Goal: Register for event/course

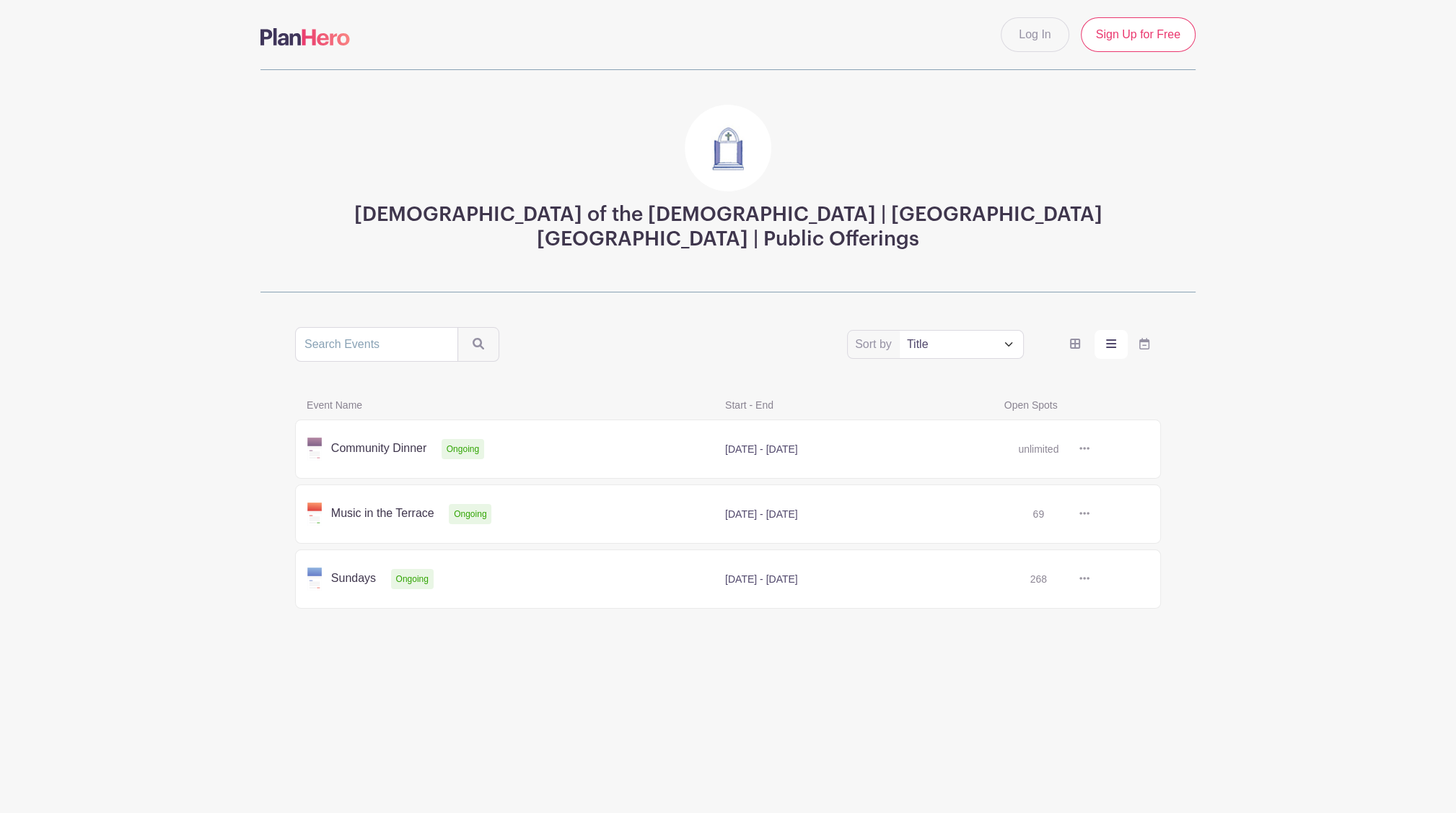
click at [1089, 449] on link at bounding box center [1089, 449] width 0 height 0
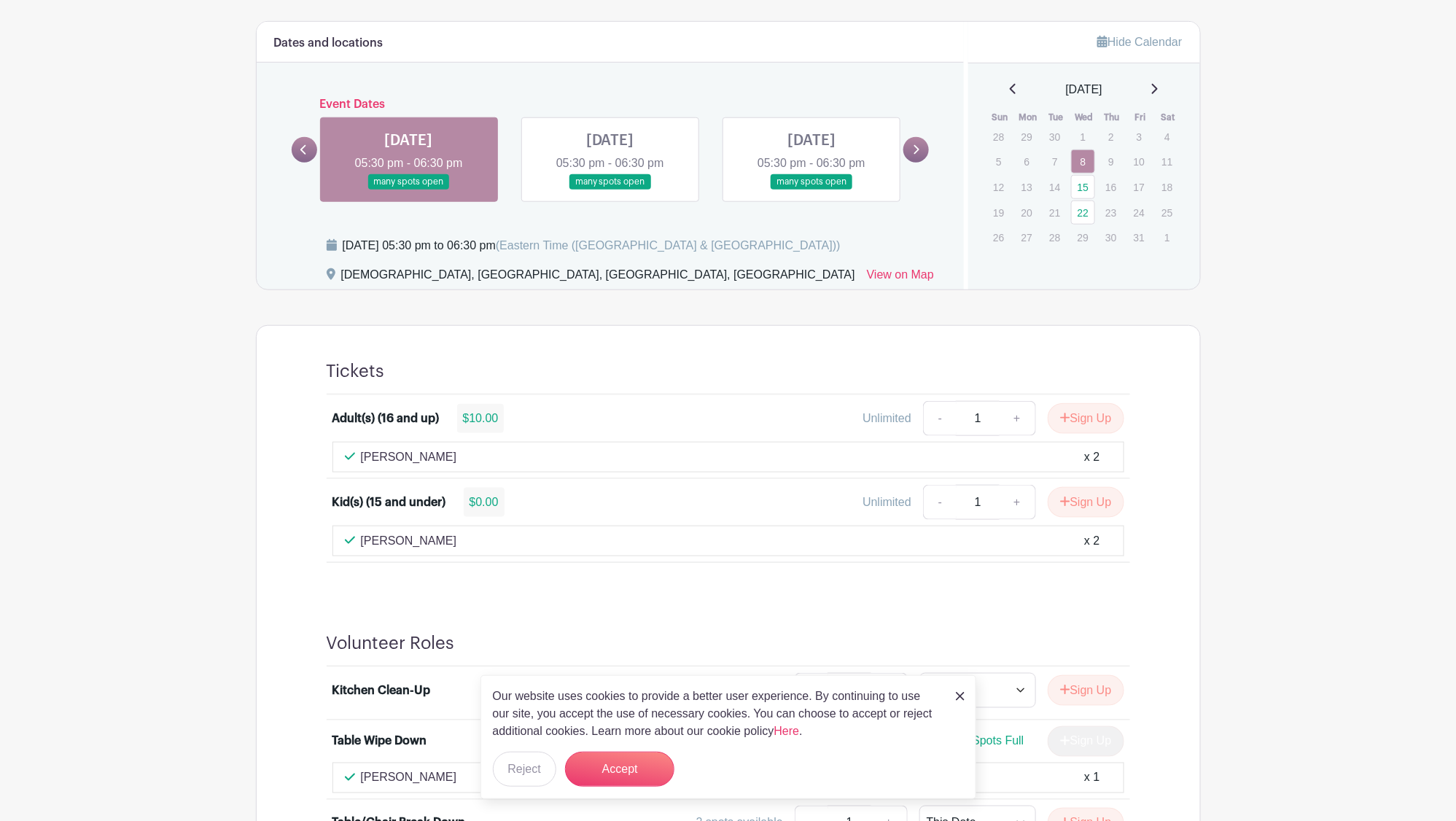
scroll to position [595, 0]
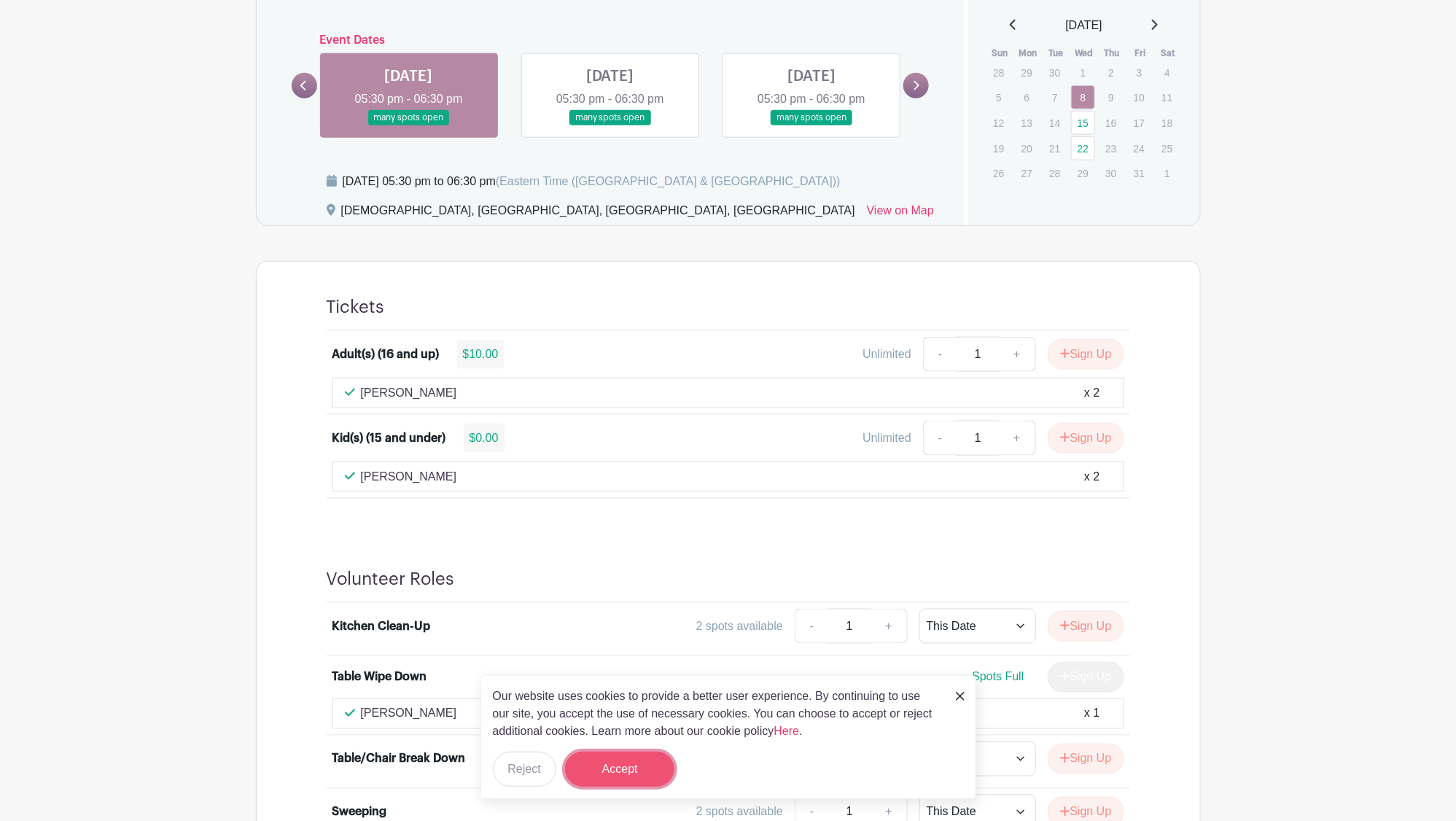
click at [648, 767] on button "Accept" at bounding box center [620, 769] width 109 height 35
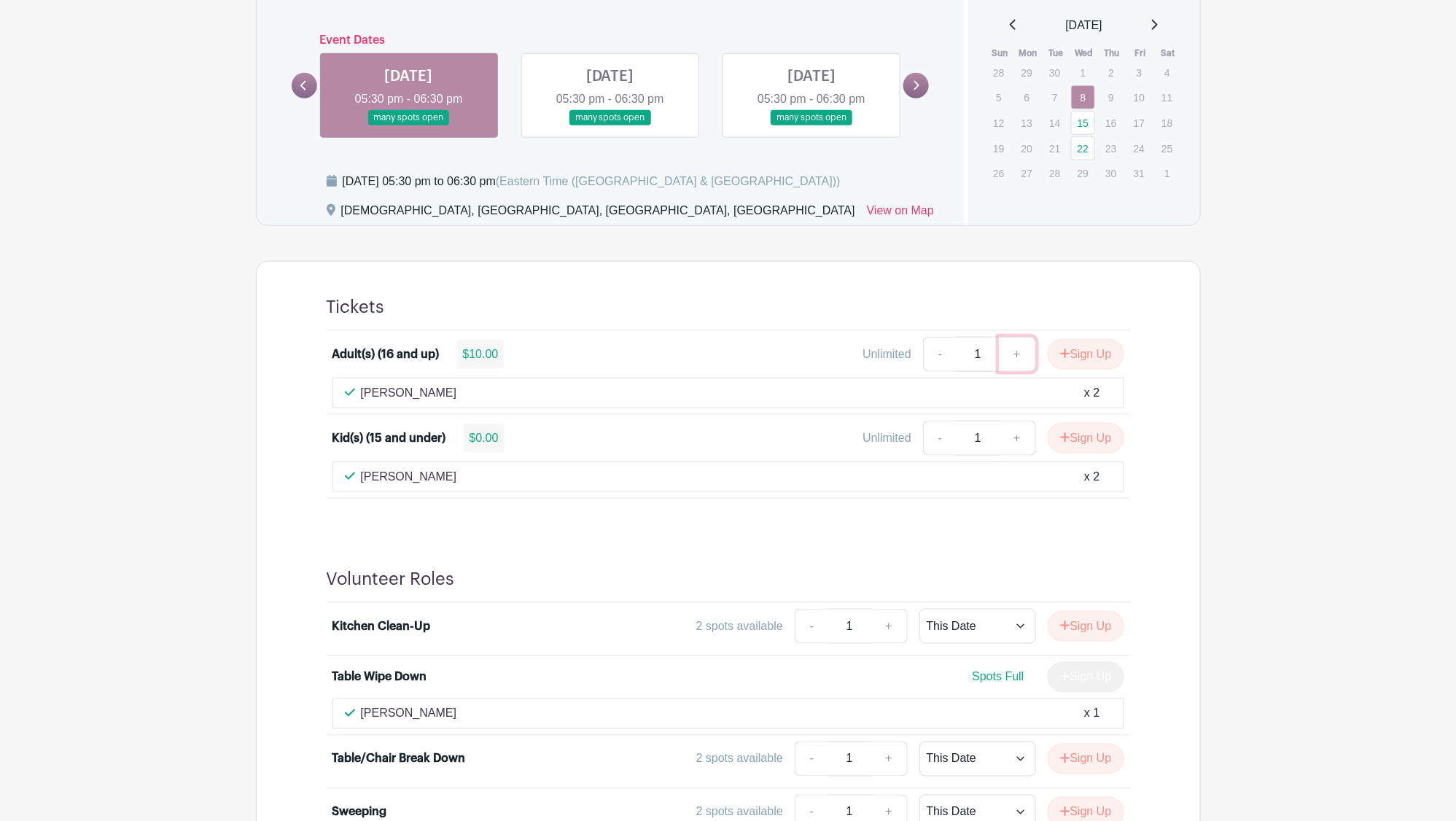
click at [1013, 357] on link "+" at bounding box center [1017, 354] width 36 height 35
type input "2"
click at [1016, 429] on link "+" at bounding box center [1017, 438] width 36 height 35
click at [949, 434] on link "-" at bounding box center [939, 438] width 34 height 35
type input "1"
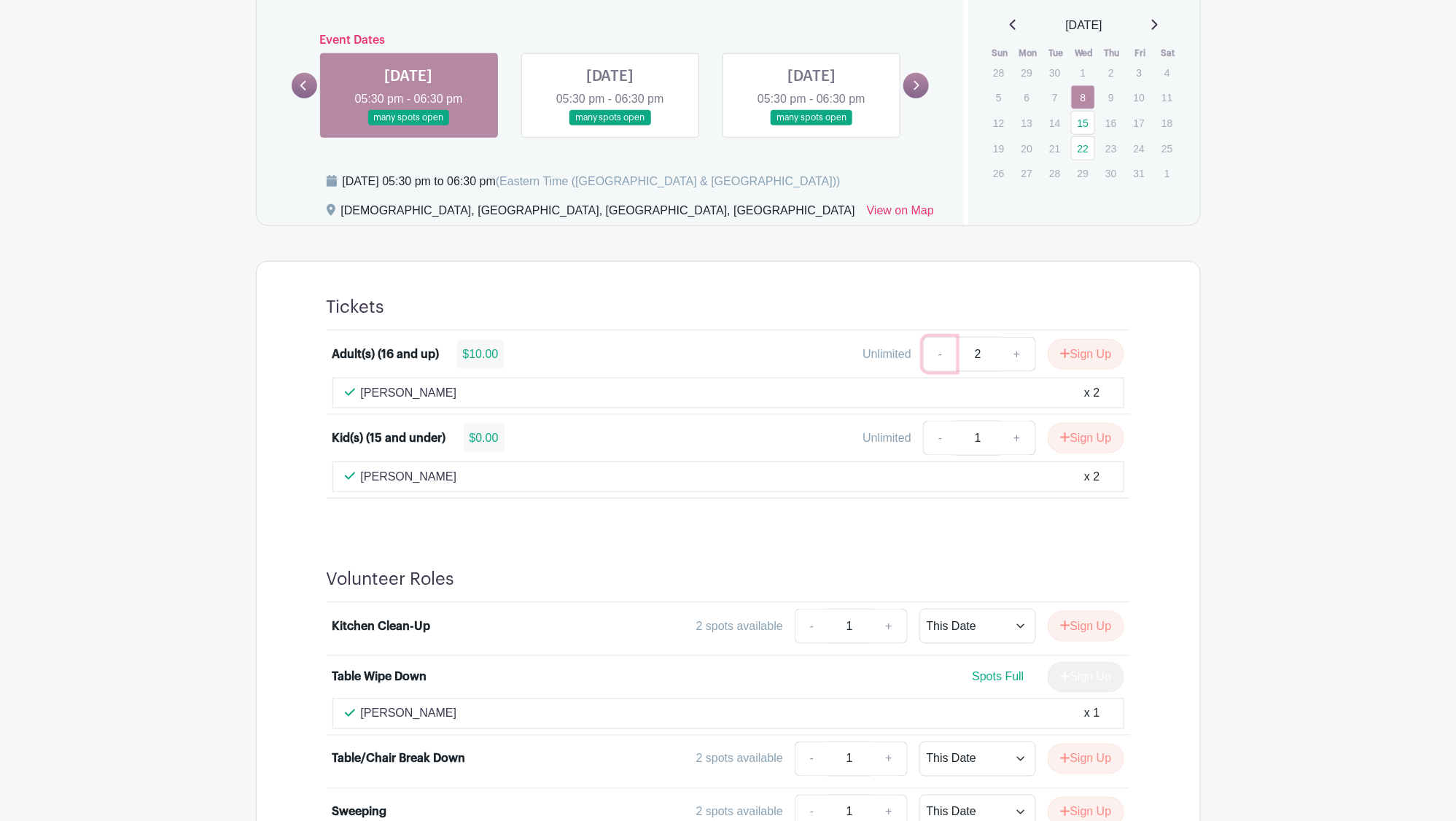
click at [936, 360] on link "-" at bounding box center [939, 354] width 34 height 35
type input "1"
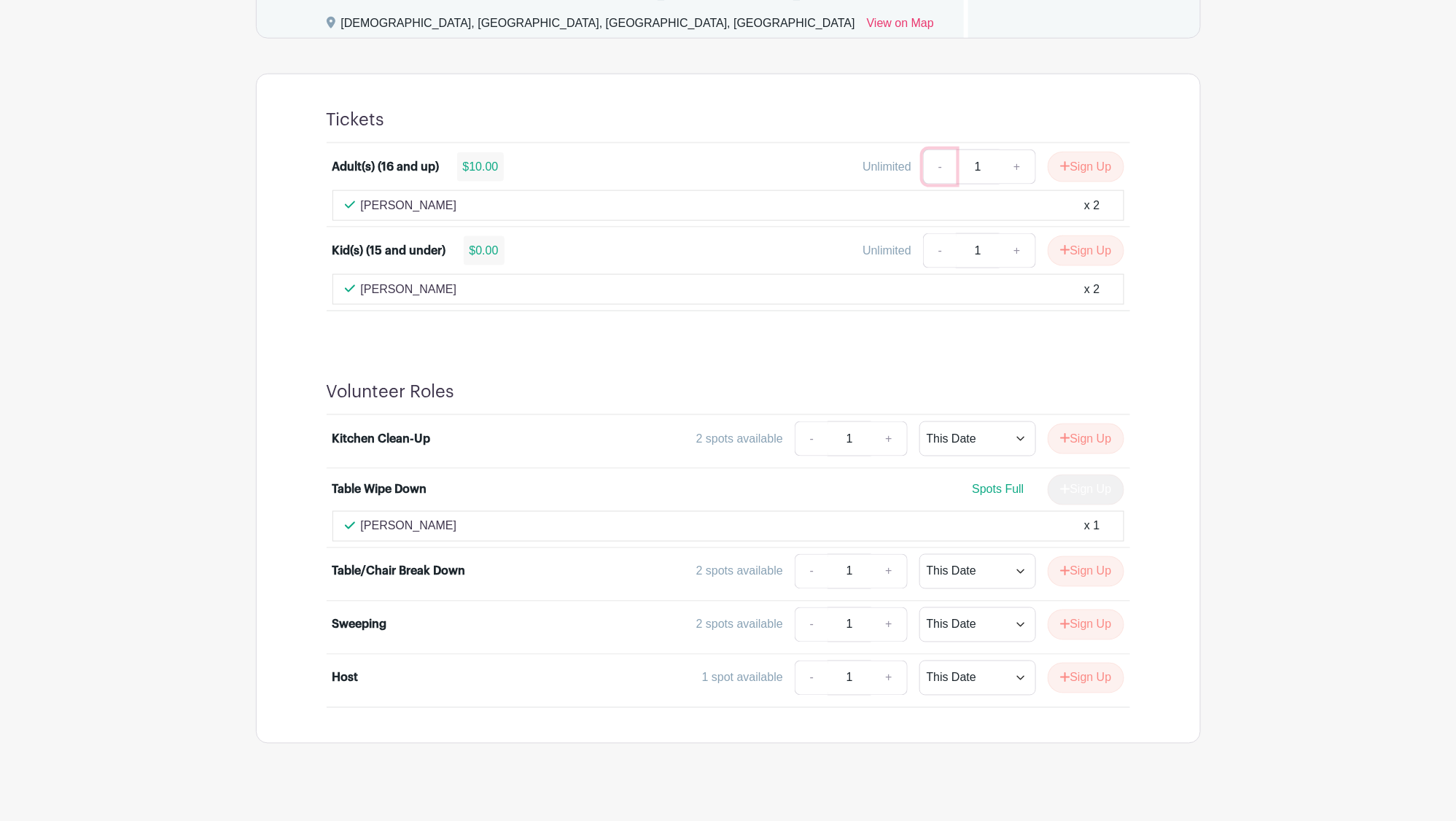
scroll to position [790, 0]
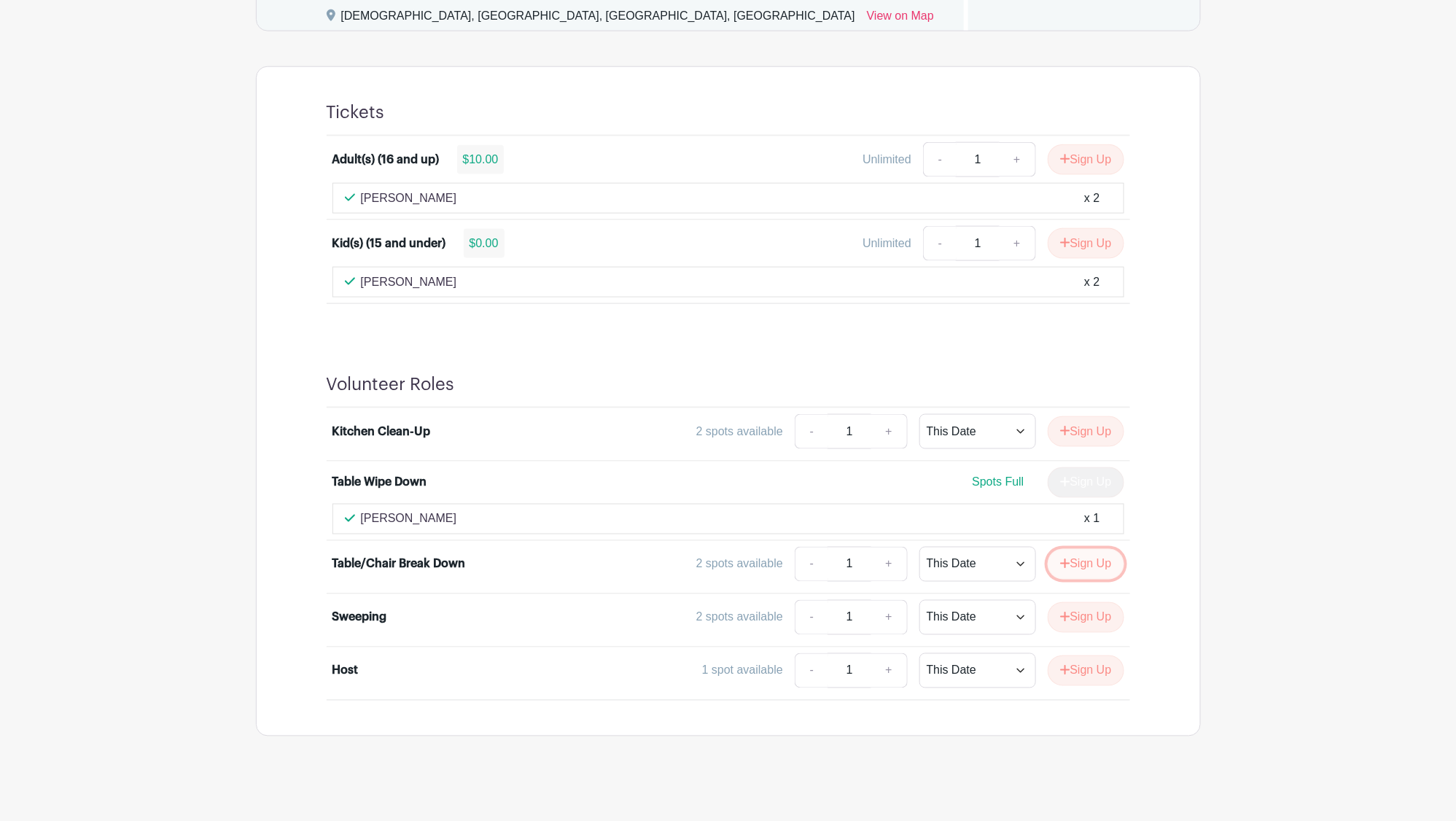
click at [1080, 557] on button "Sign Up" at bounding box center [1086, 564] width 76 height 31
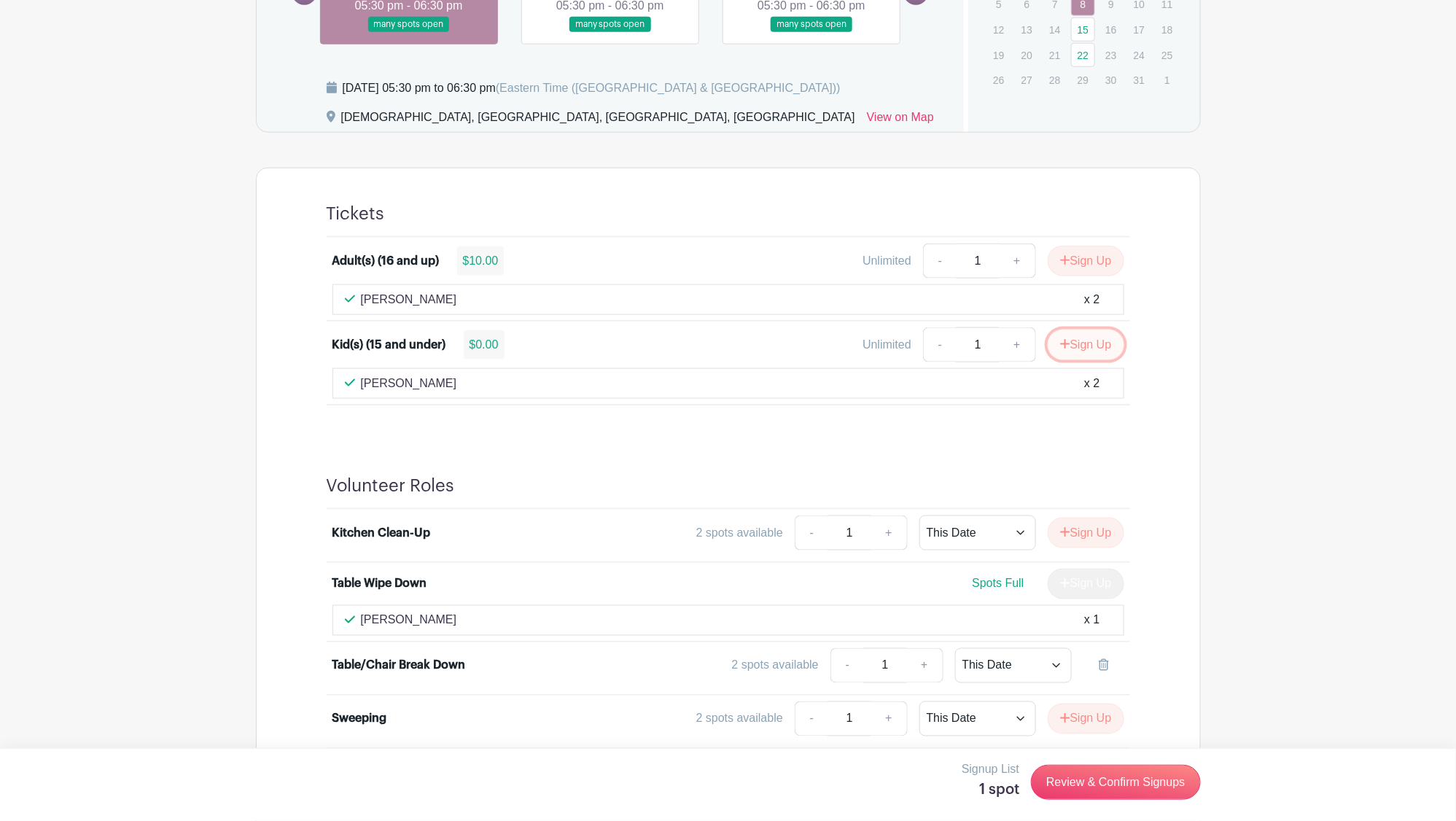
click at [1101, 345] on button "Sign Up" at bounding box center [1086, 345] width 76 height 31
click at [1090, 260] on button "Sign Up" at bounding box center [1086, 261] width 76 height 31
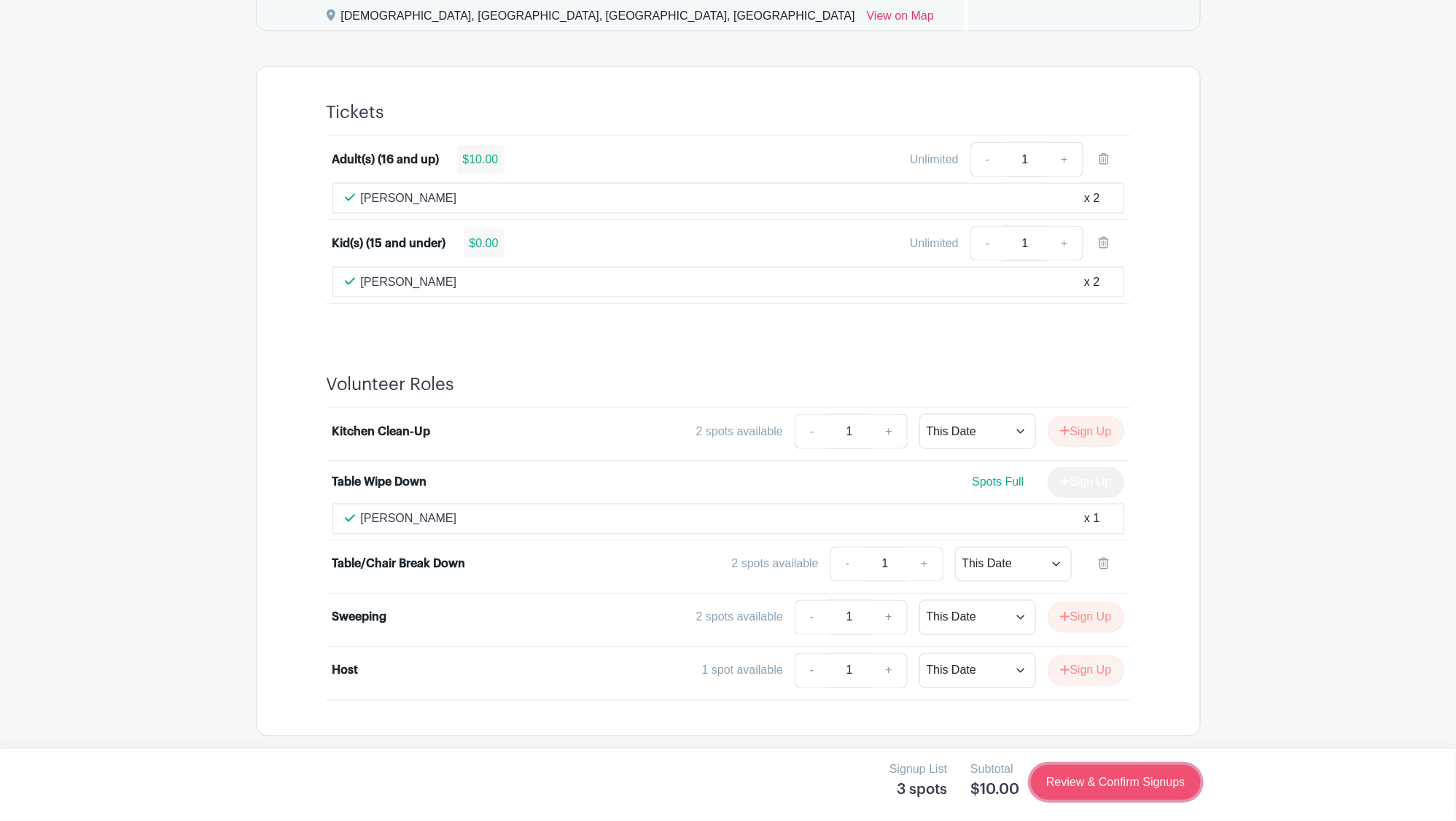
click at [1102, 775] on link "Review & Confirm Signups" at bounding box center [1115, 782] width 169 height 35
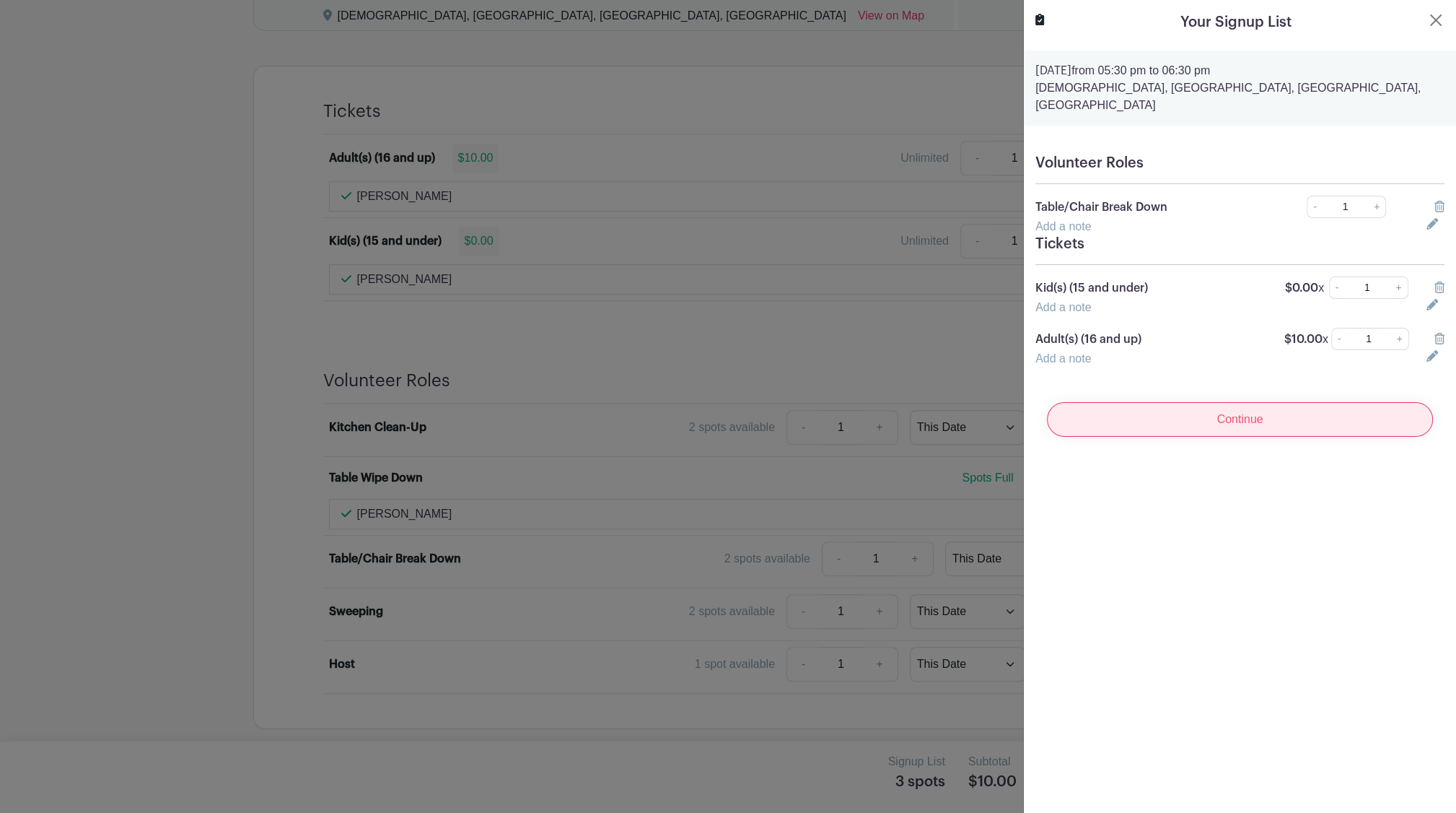
click at [1234, 402] on input "Continue" at bounding box center [1239, 419] width 386 height 34
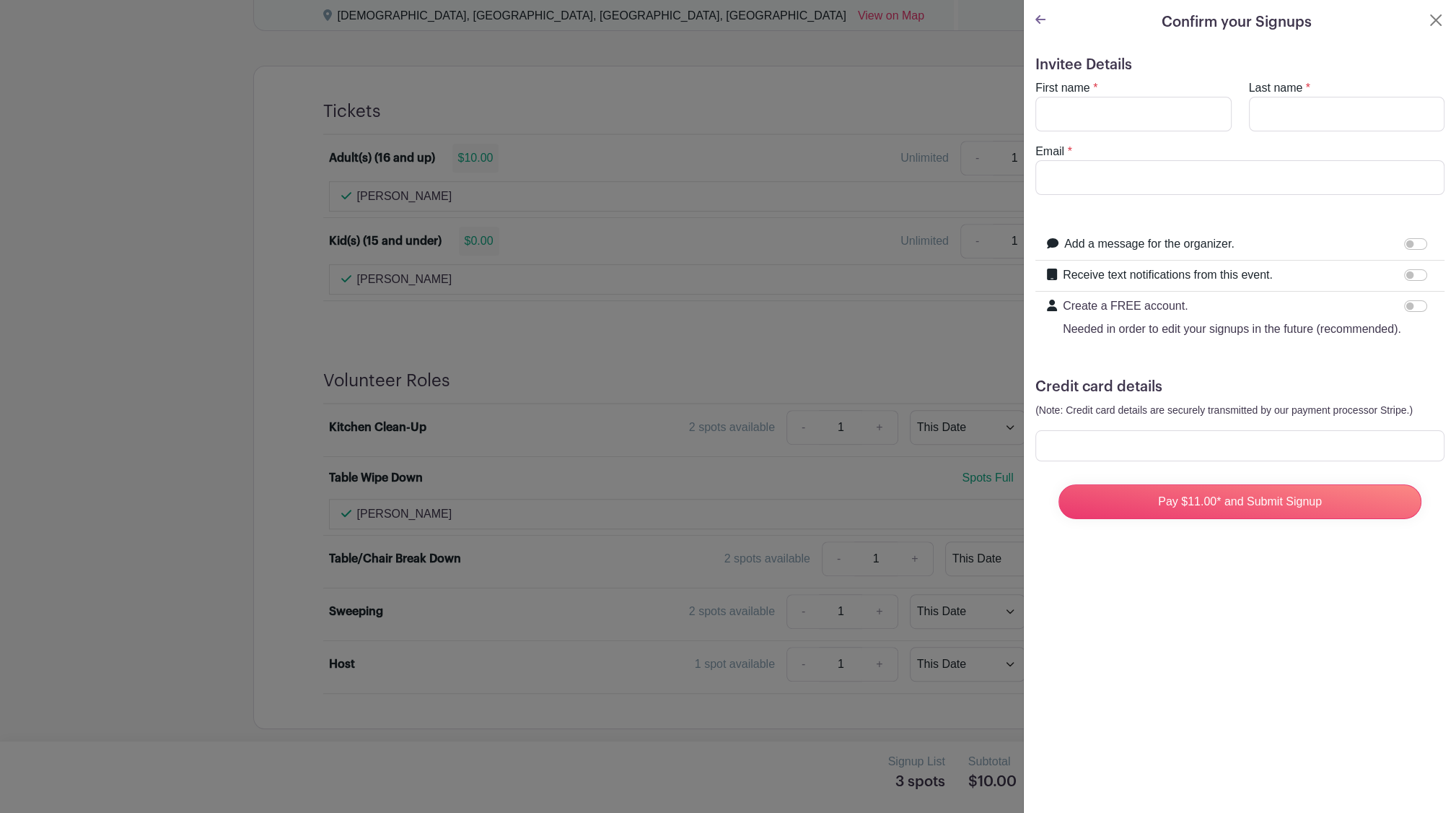
click at [1234, 395] on h5 "Credit card details" at bounding box center [1239, 387] width 409 height 17
click at [1123, 111] on input "First name" at bounding box center [1133, 114] width 196 height 34
type input "Scott"
type input "Pasternak"
type input "Pasternak.Scott@gmail.com"
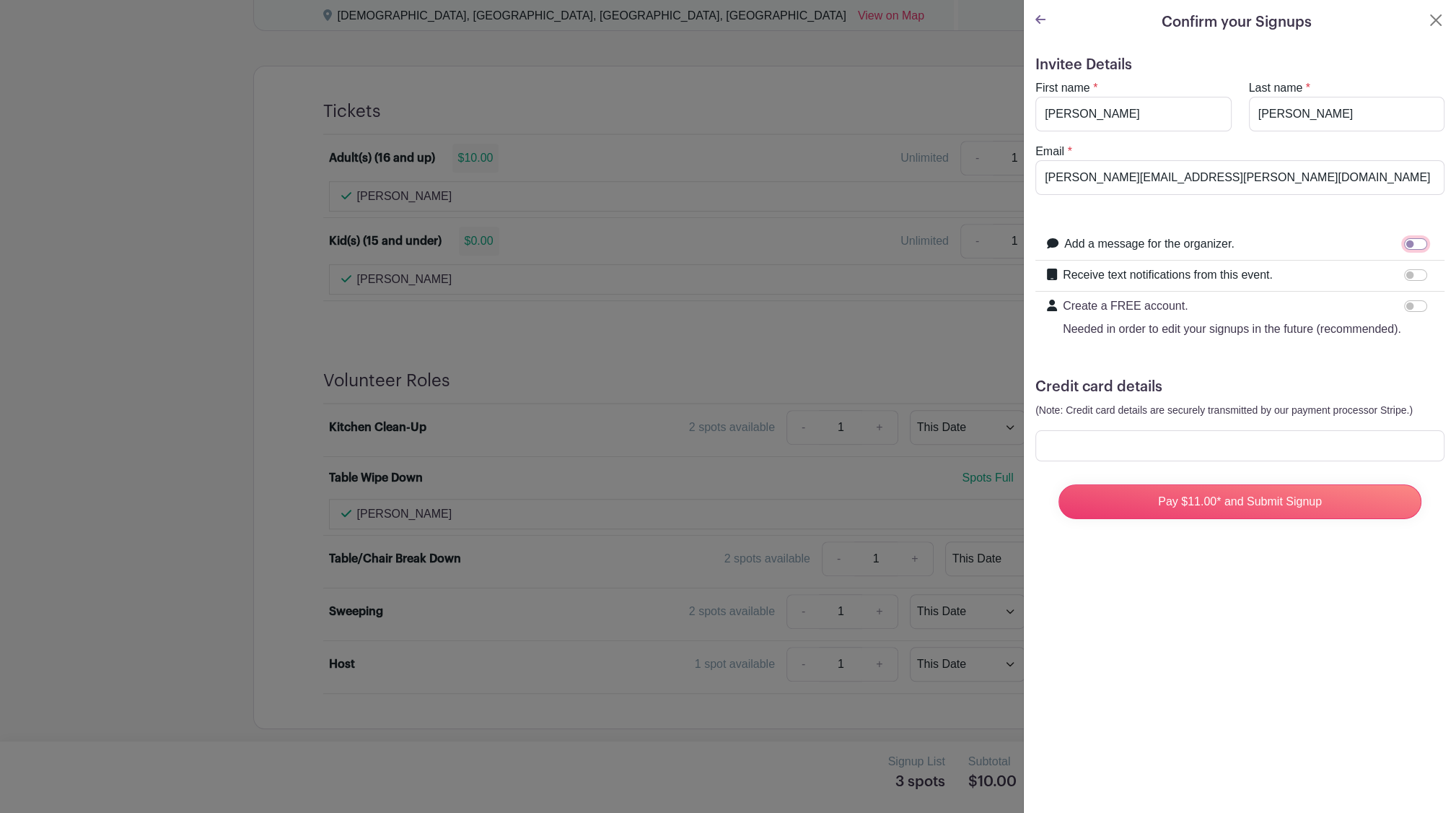
click at [1405, 246] on input "Add a message for the organizer." at bounding box center [1415, 244] width 23 height 12
checkbox input "true"
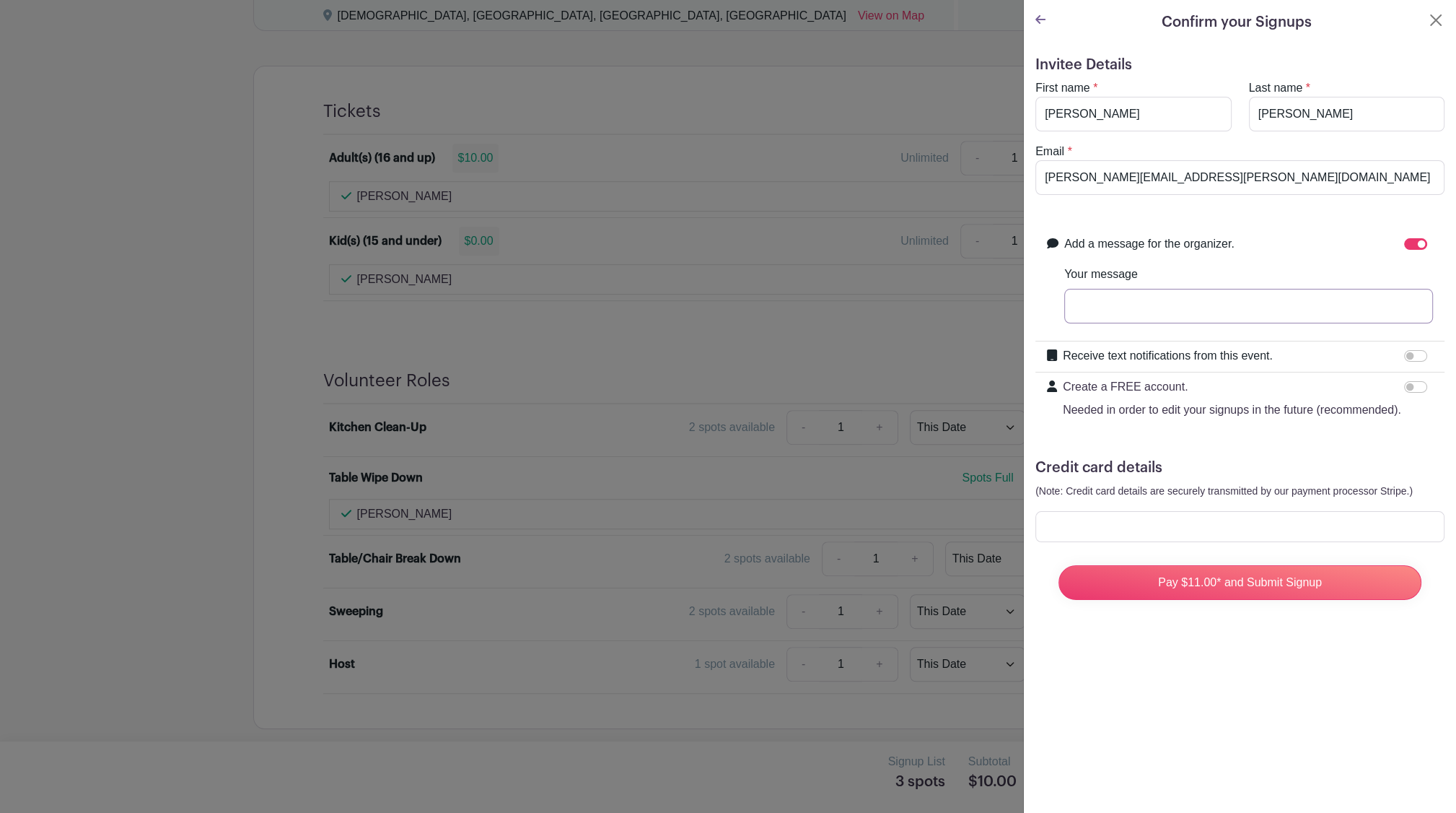
click at [1278, 303] on input "Your message" at bounding box center [1248, 306] width 368 height 34
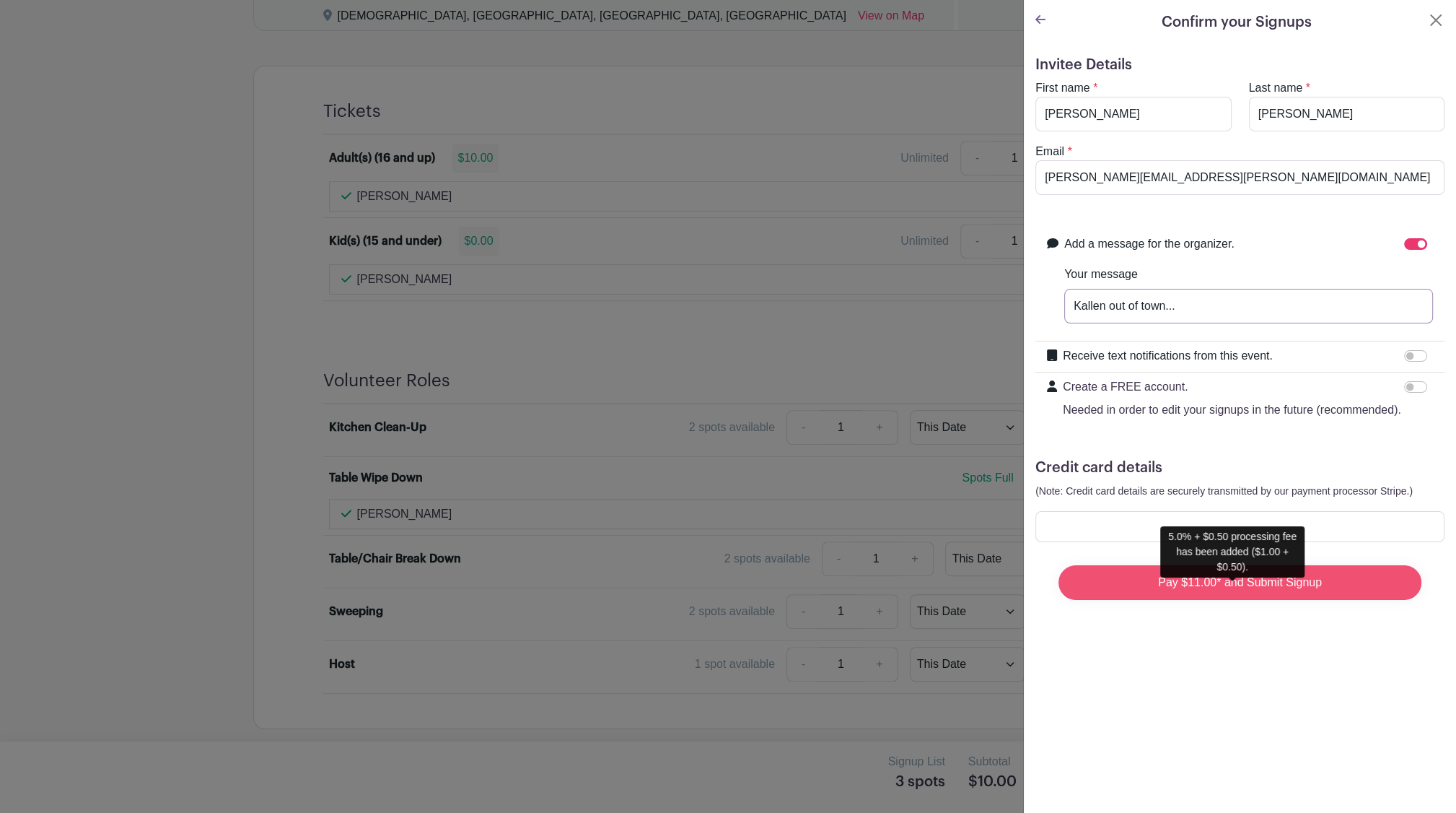
type input "Kallen out of town..."
click at [1209, 591] on input "Pay $11.00* and Submit Signup" at bounding box center [1240, 582] width 363 height 34
click at [1313, 593] on input "Pay $11.00* and Submit Signup" at bounding box center [1240, 582] width 363 height 34
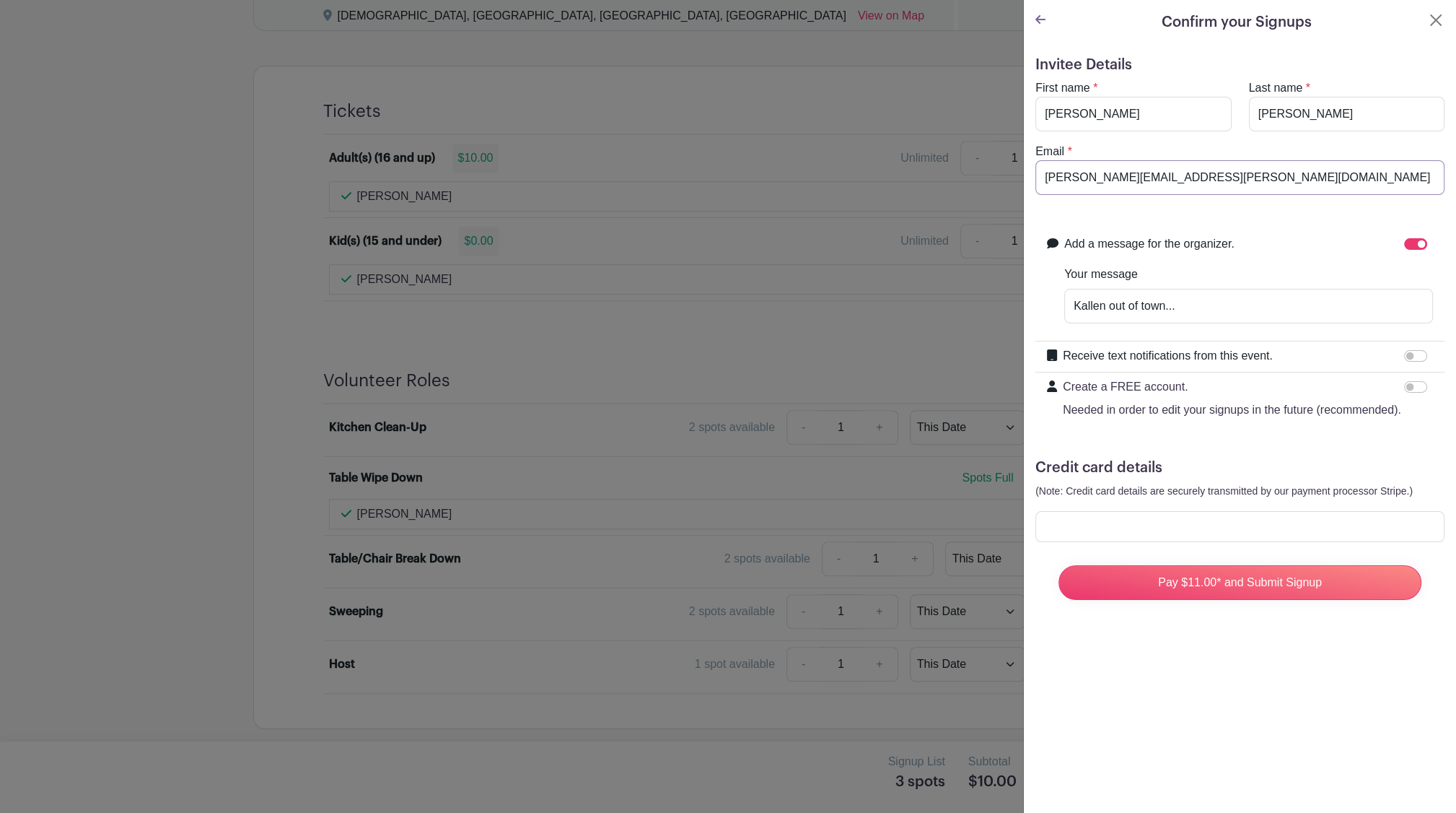
type input "pasternak.scott@gmail.com"
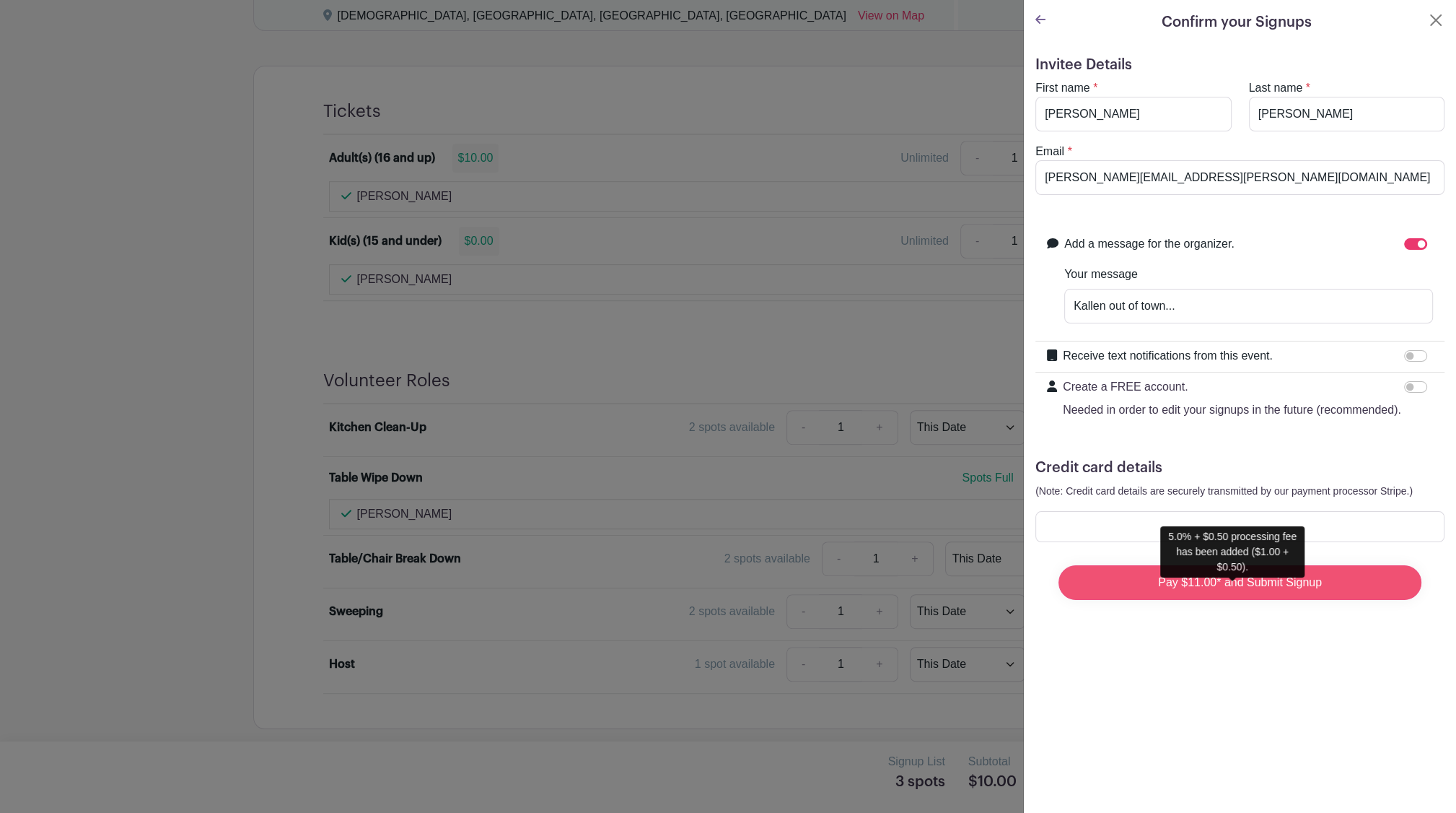
click at [1345, 591] on input "Pay $11.00* and Submit Signup" at bounding box center [1240, 582] width 363 height 34
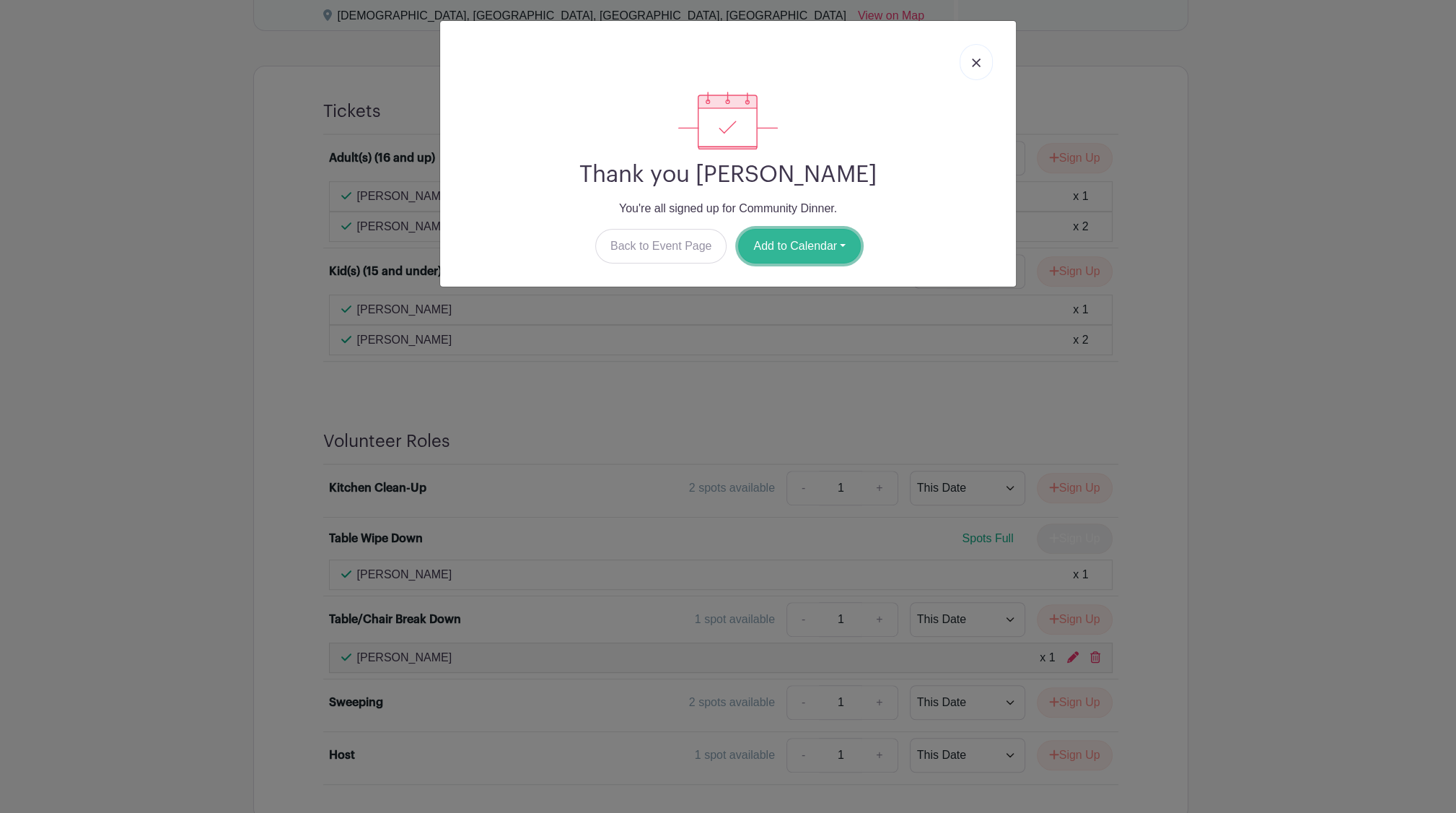
click at [777, 249] on button "Add to Calendar" at bounding box center [799, 246] width 122 height 34
click at [810, 276] on link "Google Calendar" at bounding box center [795, 283] width 114 height 23
click at [975, 64] on img at bounding box center [975, 62] width 9 height 9
